Goal: Task Accomplishment & Management: Manage account settings

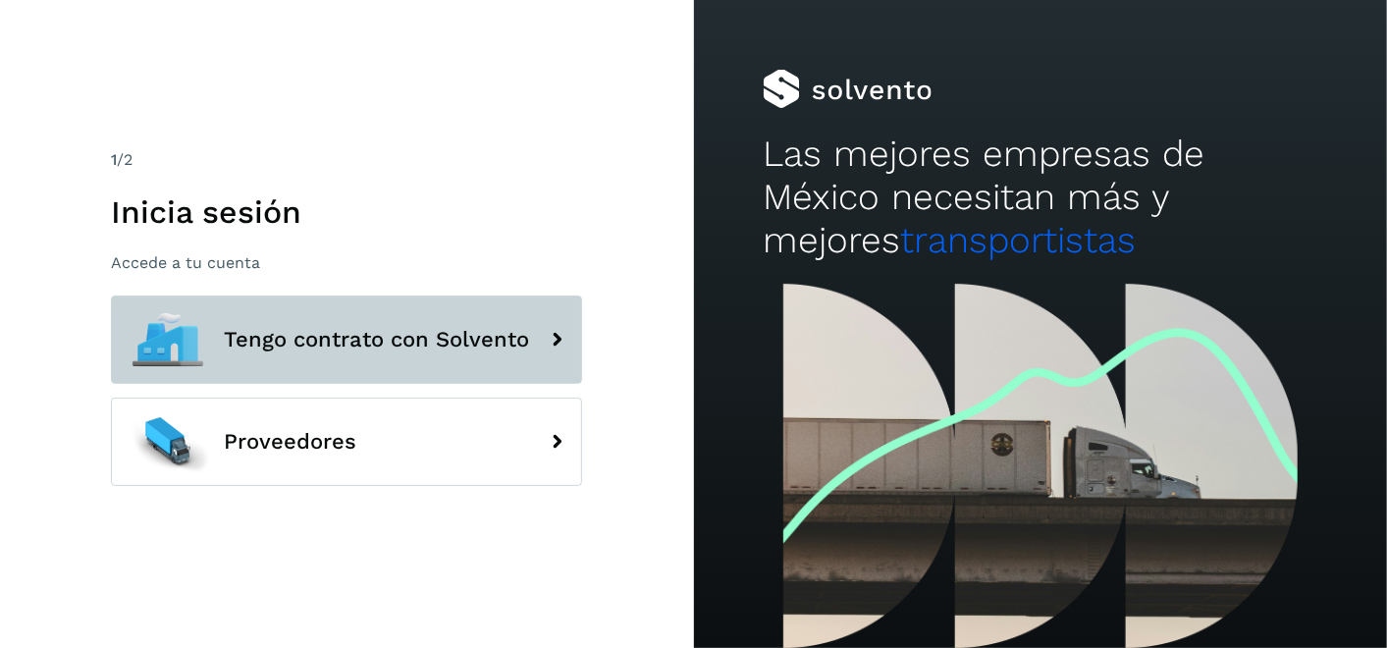
click at [345, 331] on span "Tengo contrato con Solvento" at bounding box center [376, 340] width 305 height 24
click at [355, 318] on button "Tengo contrato con Solvento" at bounding box center [346, 339] width 471 height 88
click at [392, 346] on span "Tengo contrato con Solvento" at bounding box center [376, 340] width 305 height 24
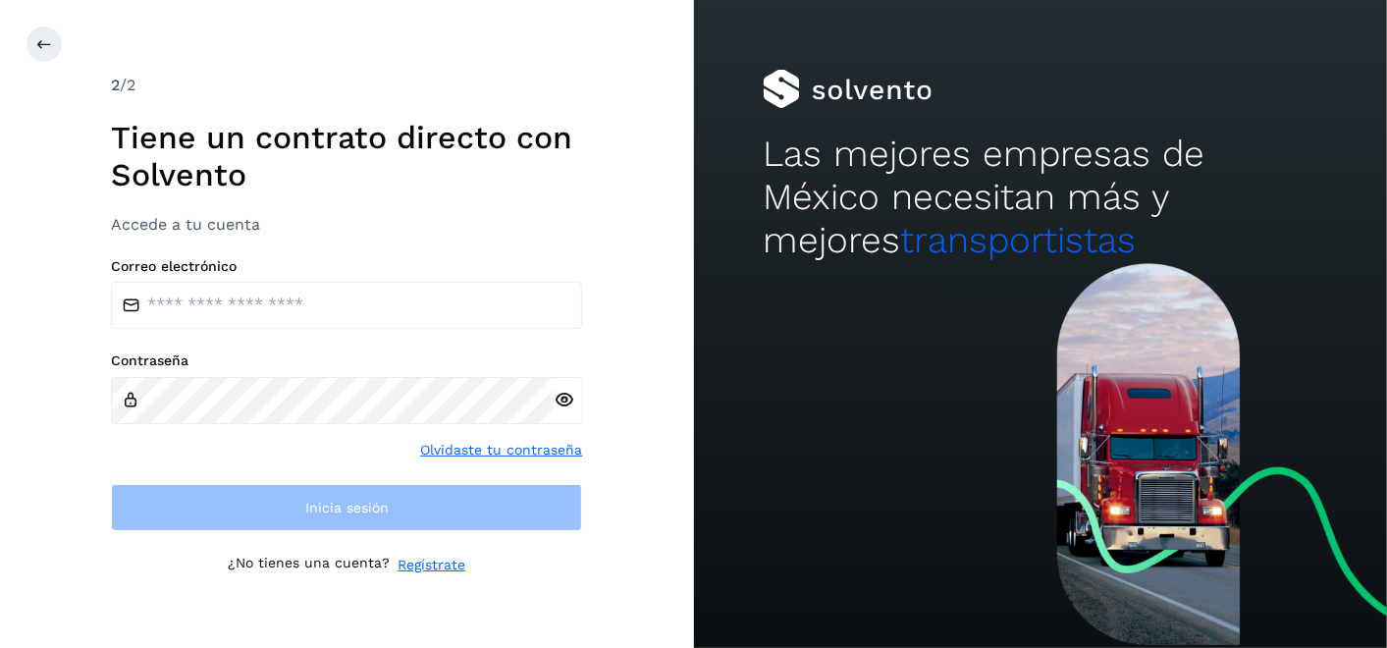
click at [392, 346] on div "Correo electrónico Contraseña Olvidaste tu contraseña Inicia sesión" at bounding box center [346, 394] width 471 height 273
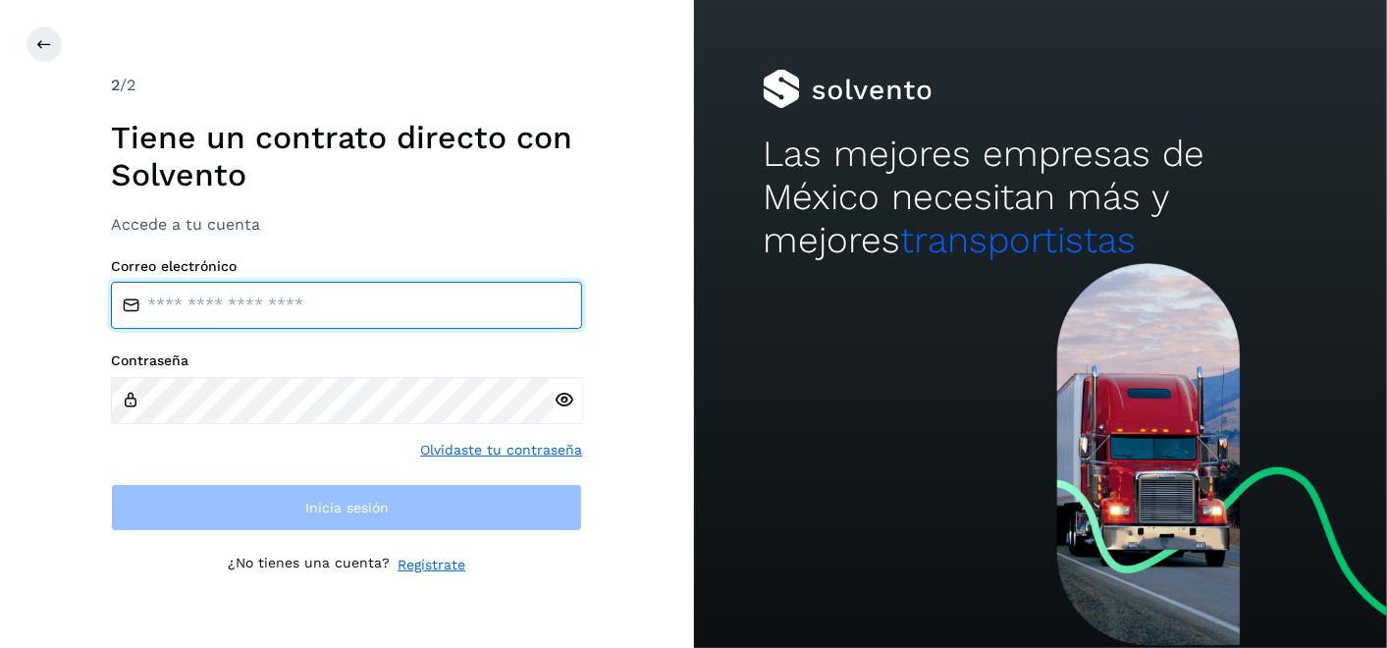
click at [392, 324] on input "email" at bounding box center [346, 305] width 471 height 47
type input "**********"
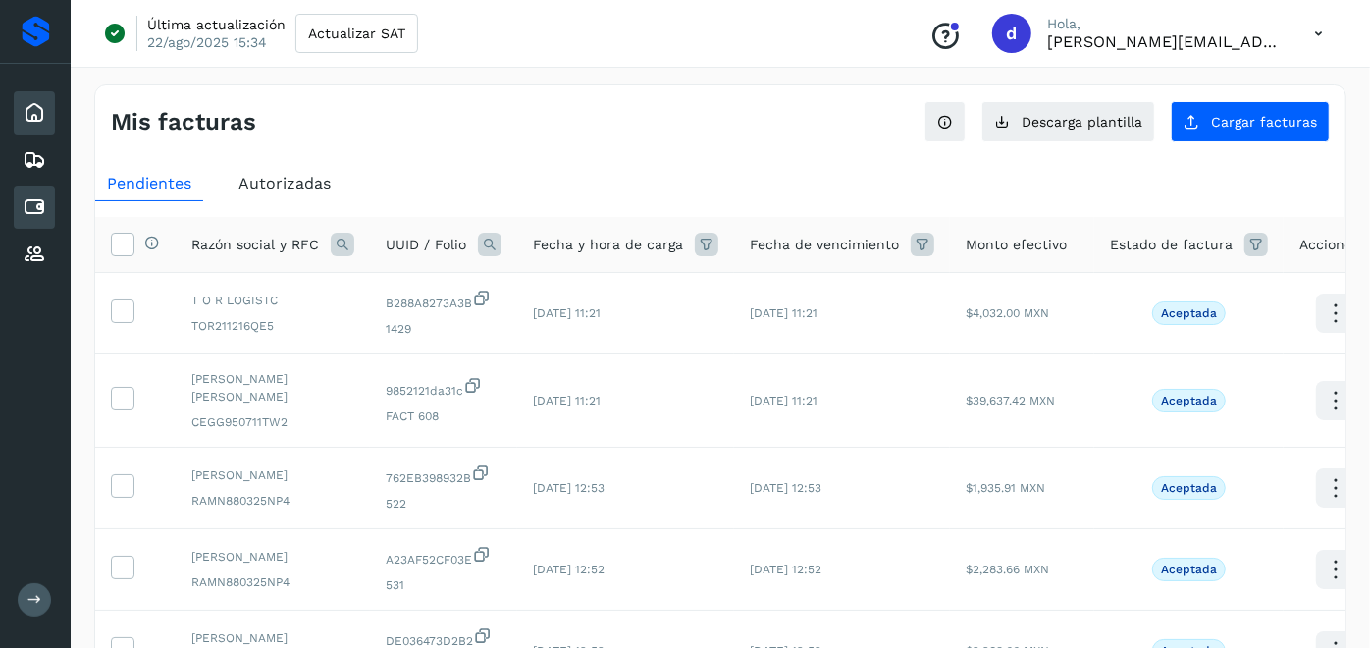
click at [30, 104] on icon at bounding box center [35, 113] width 24 height 24
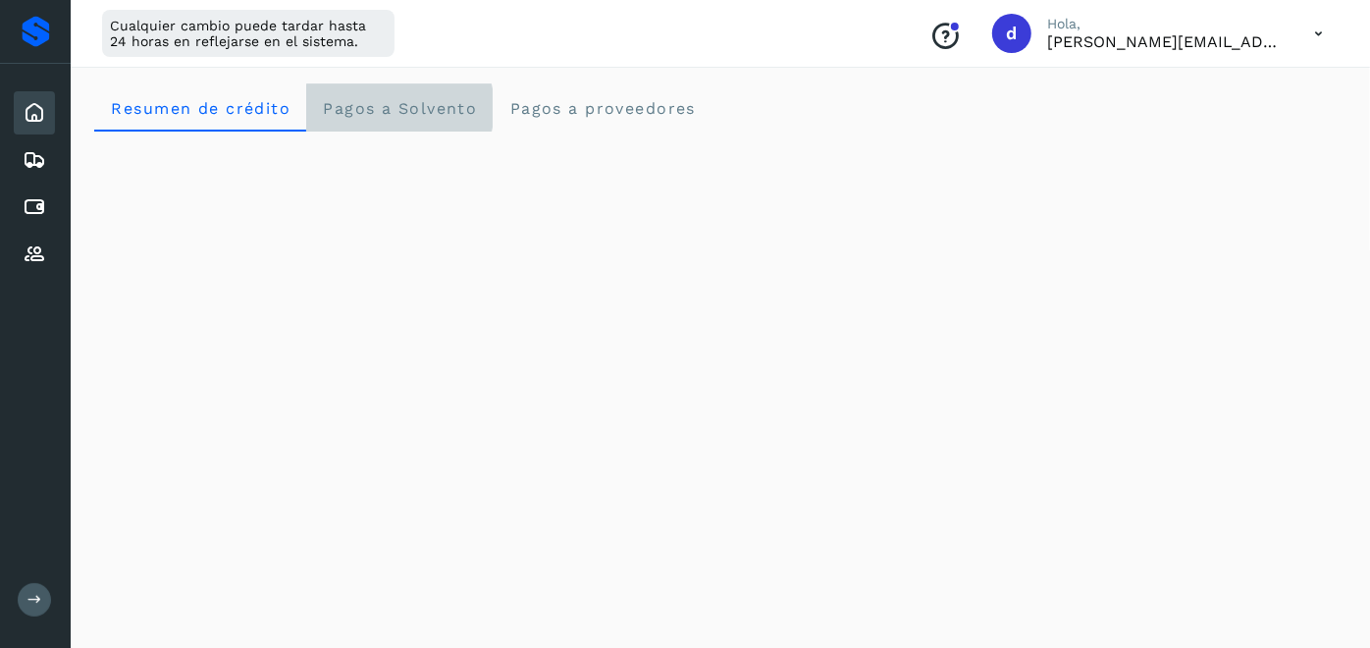
click at [432, 103] on span "Pagos a Solvento" at bounding box center [399, 108] width 155 height 19
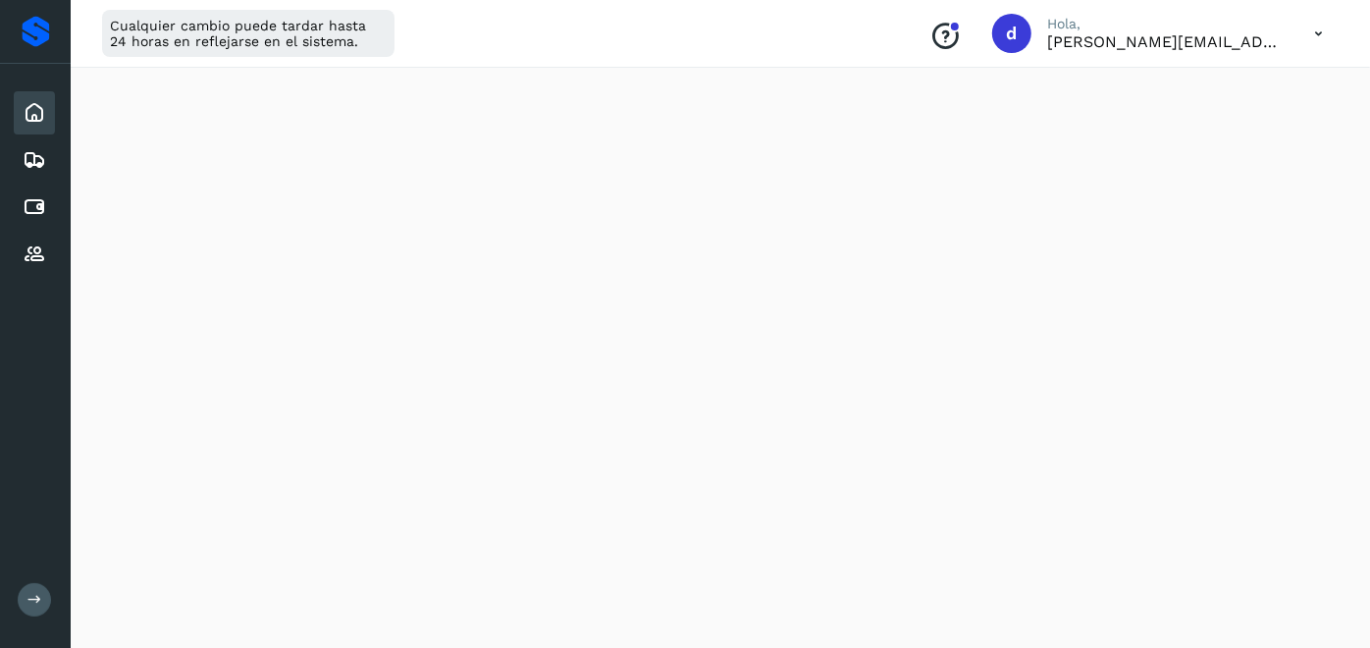
scroll to position [545, 0]
